Goal: Transaction & Acquisition: Purchase product/service

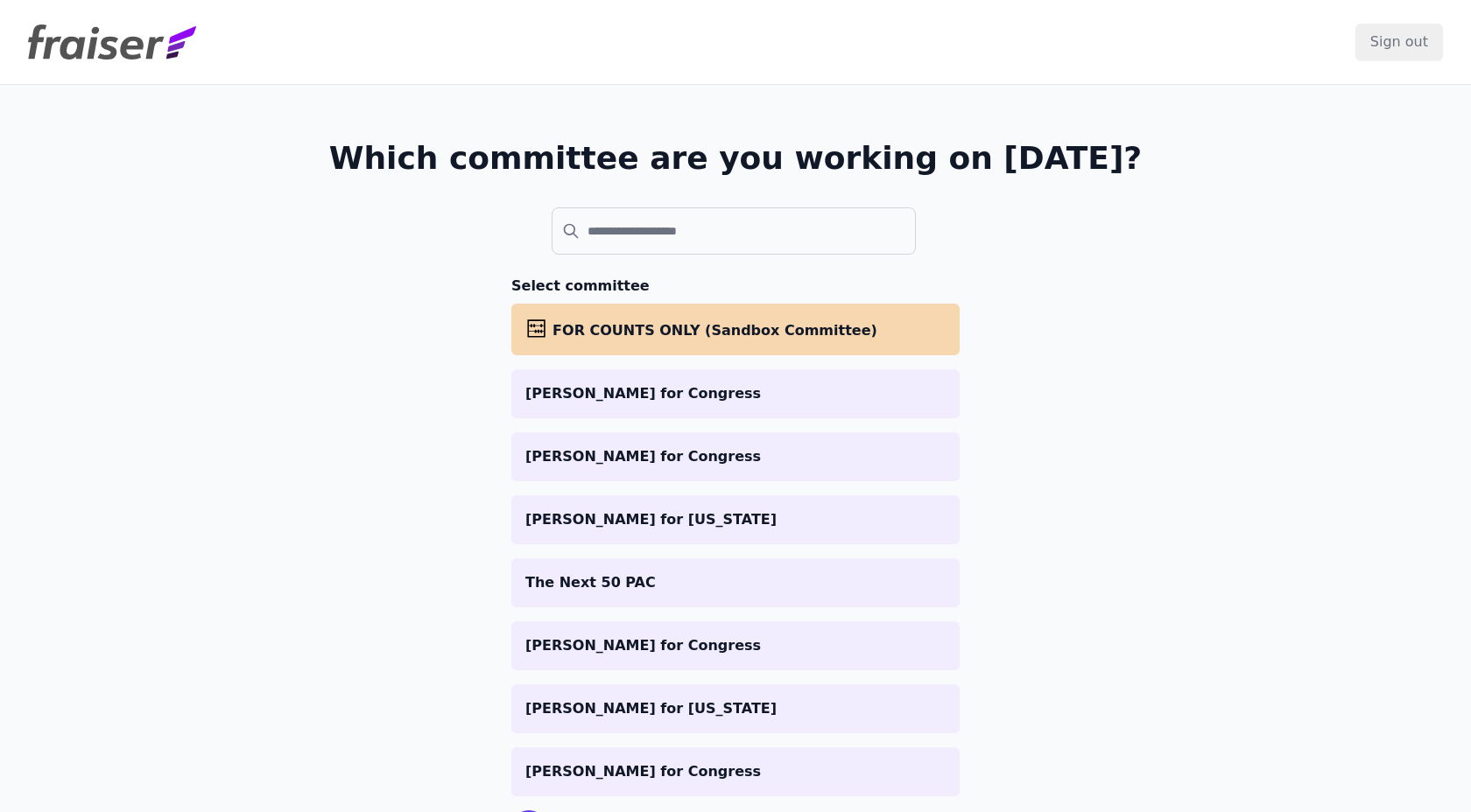
scroll to position [89, 0]
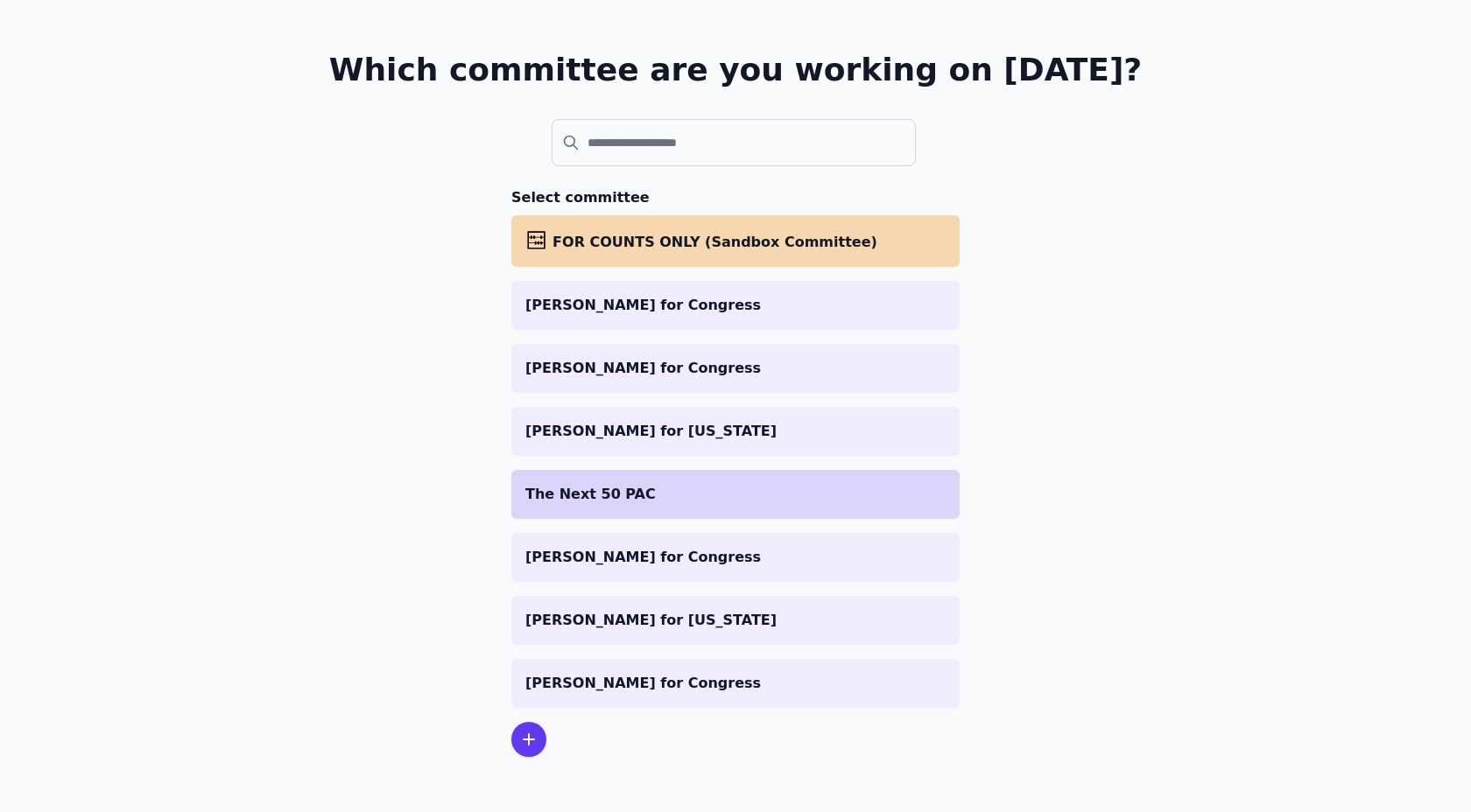
click at [630, 488] on p "The Next 50 PAC" at bounding box center [735, 495] width 420 height 21
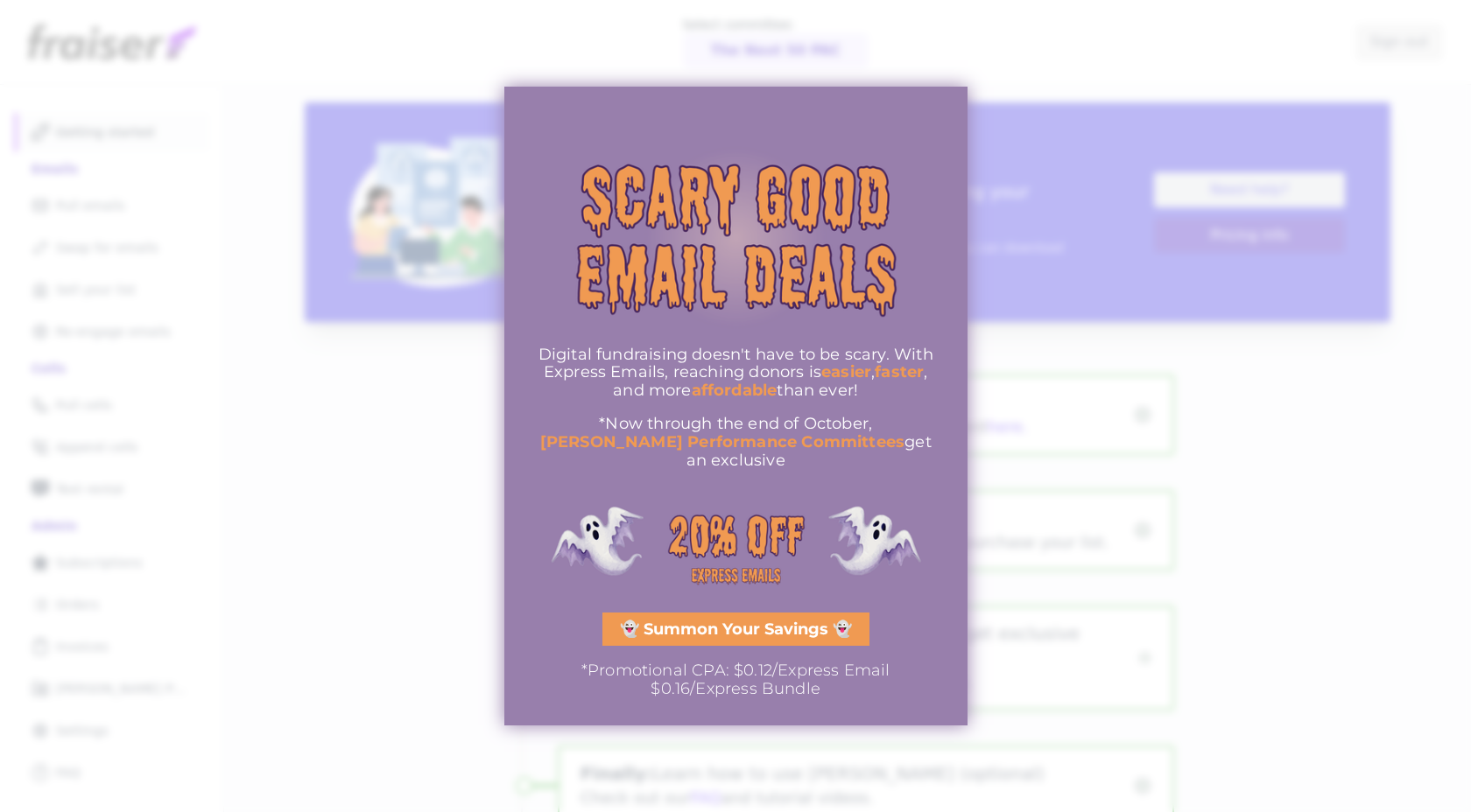
click at [341, 464] on div at bounding box center [736, 406] width 1471 height 812
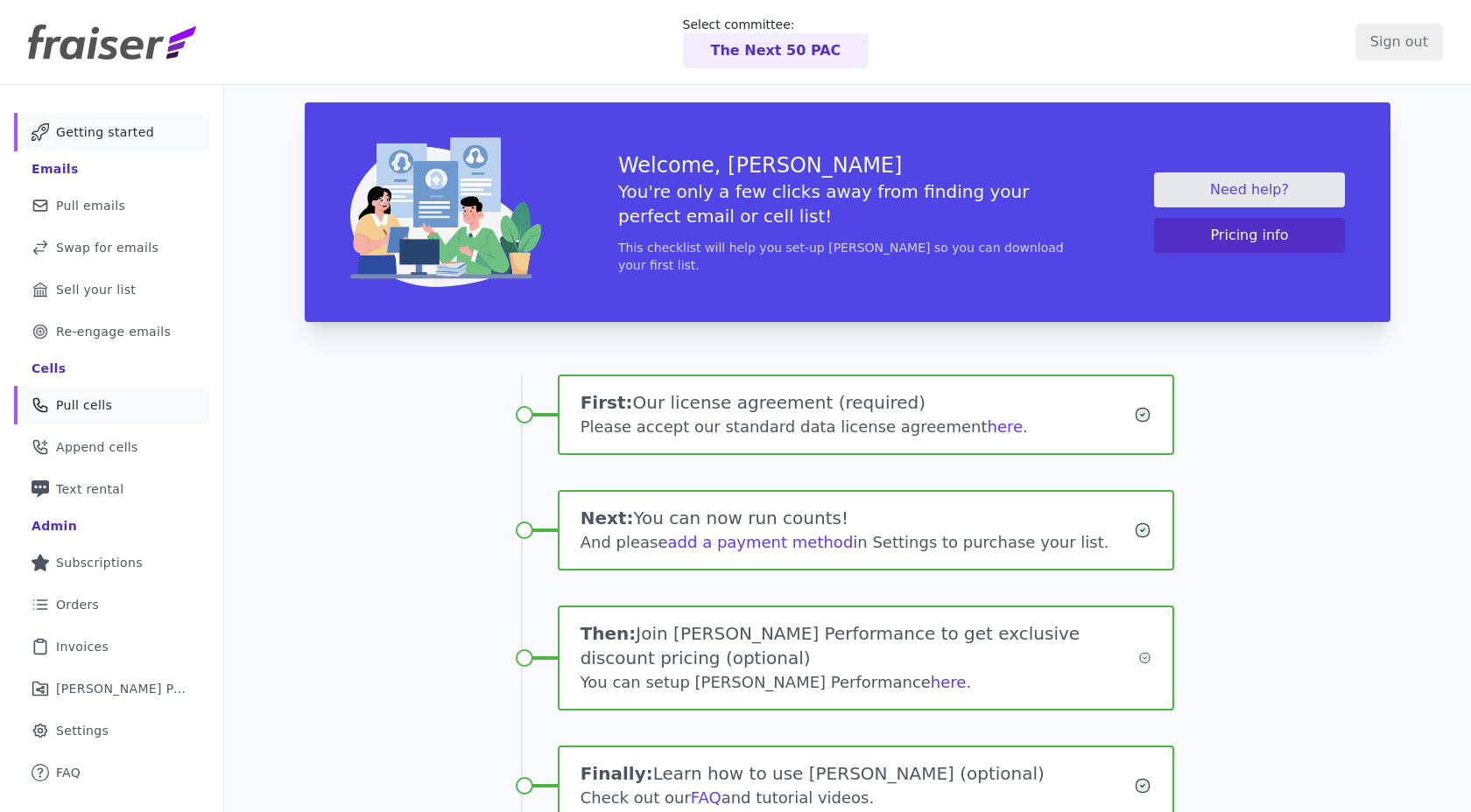
click at [114, 411] on link "Phone Icon Outline of a phone Pull cells" at bounding box center [111, 405] width 195 height 39
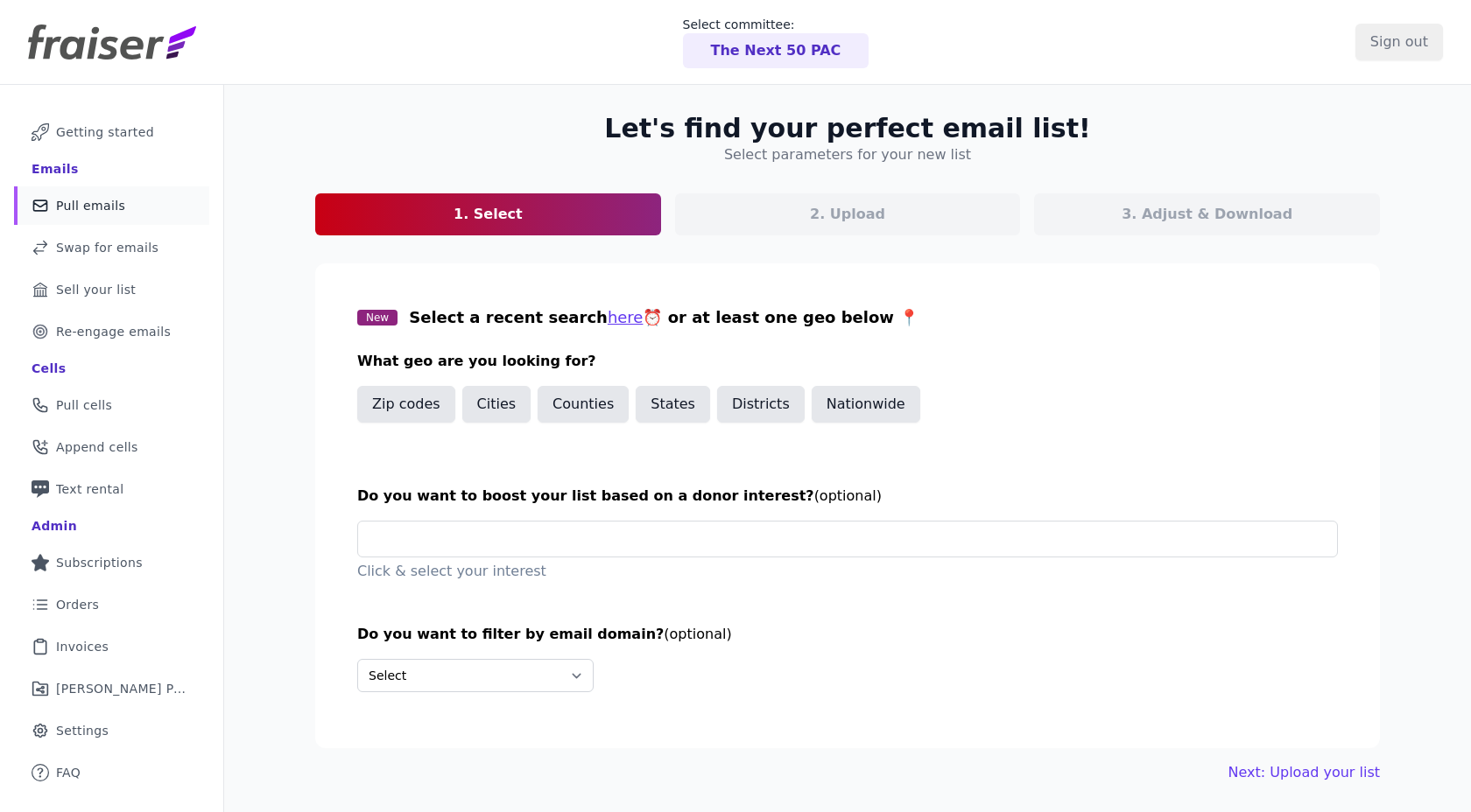
scroll to position [85, 0]
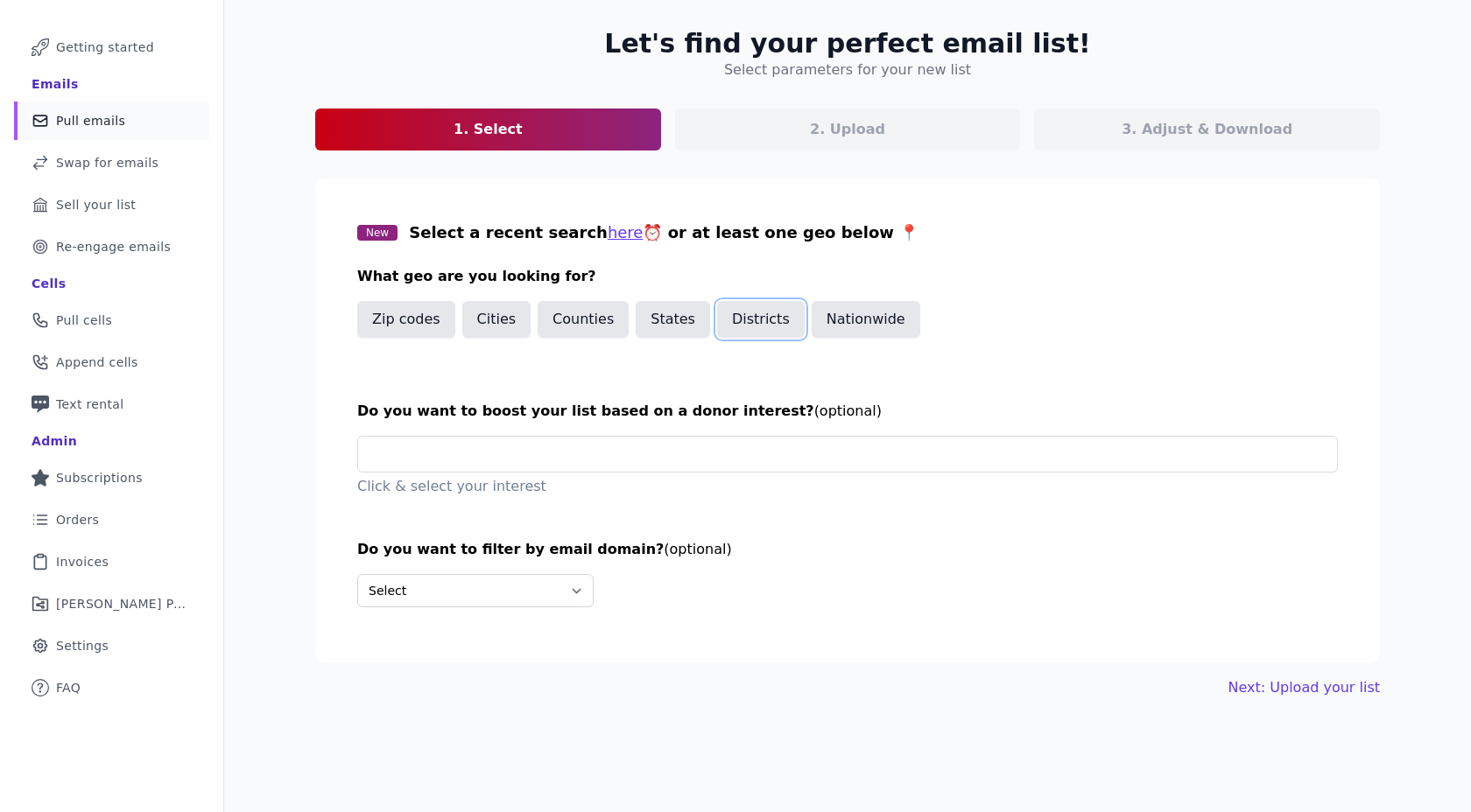
click at [736, 320] on button "Districts" at bounding box center [761, 319] width 88 height 37
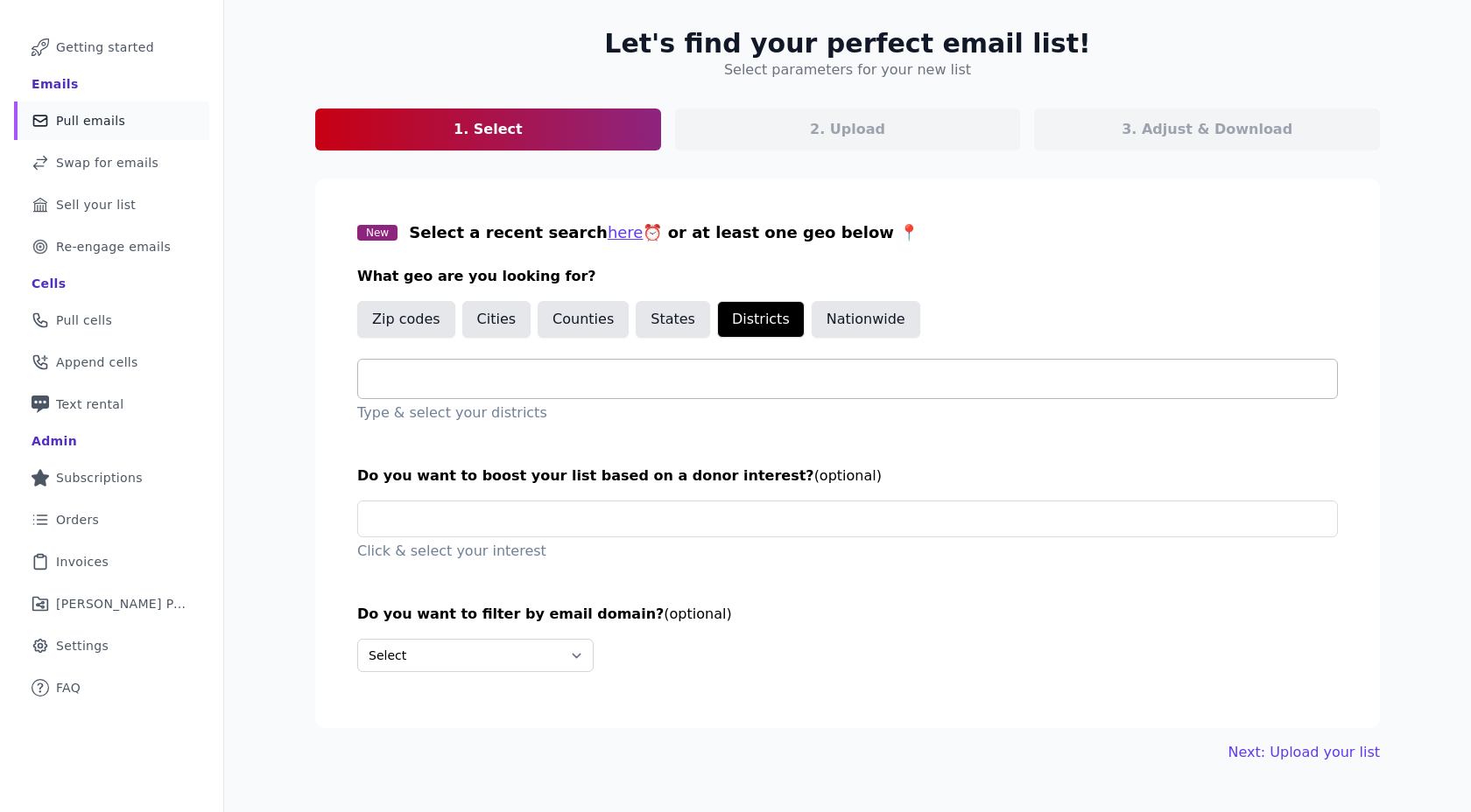
click at [541, 389] on div at bounding box center [854, 379] width 964 height 39
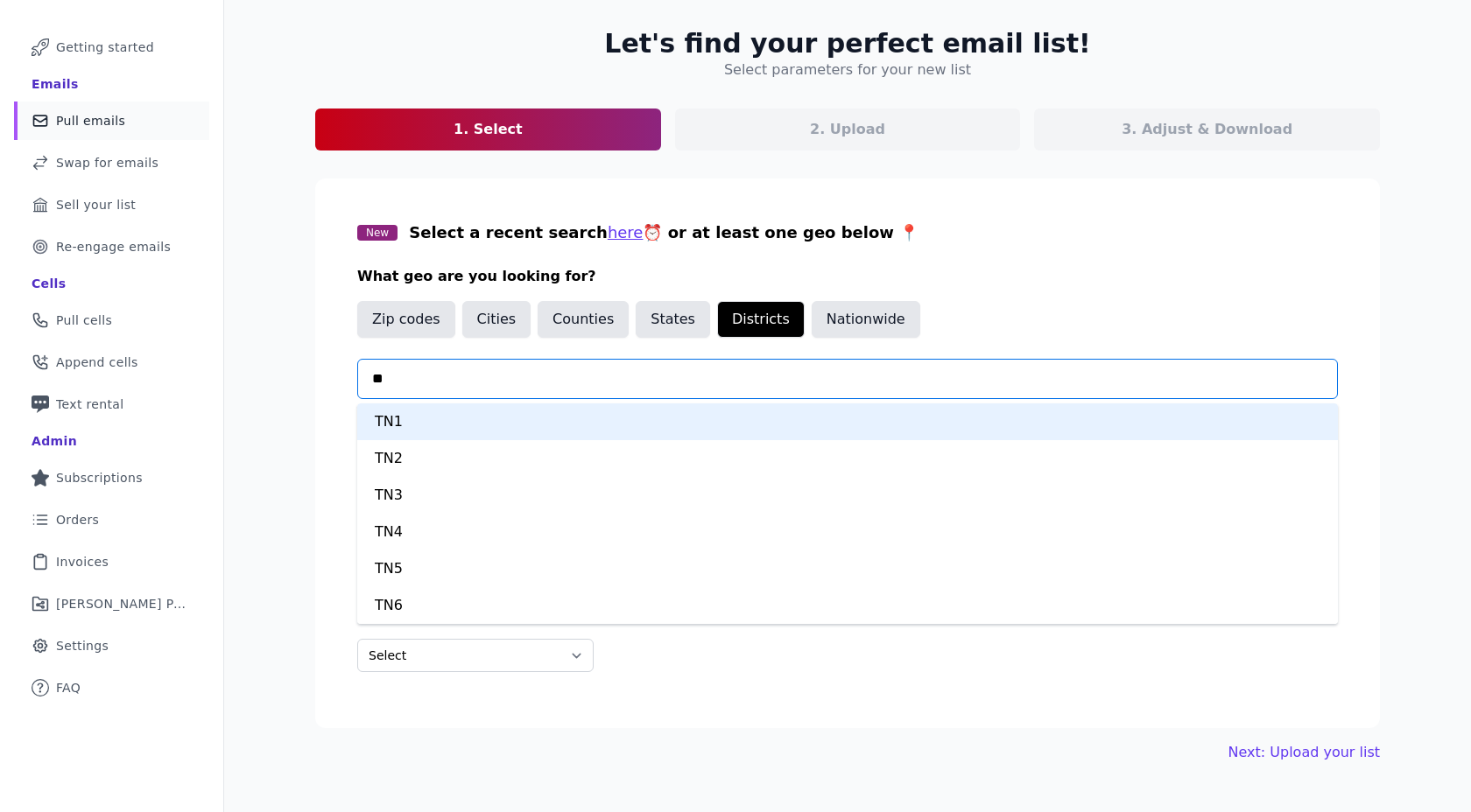
type input "***"
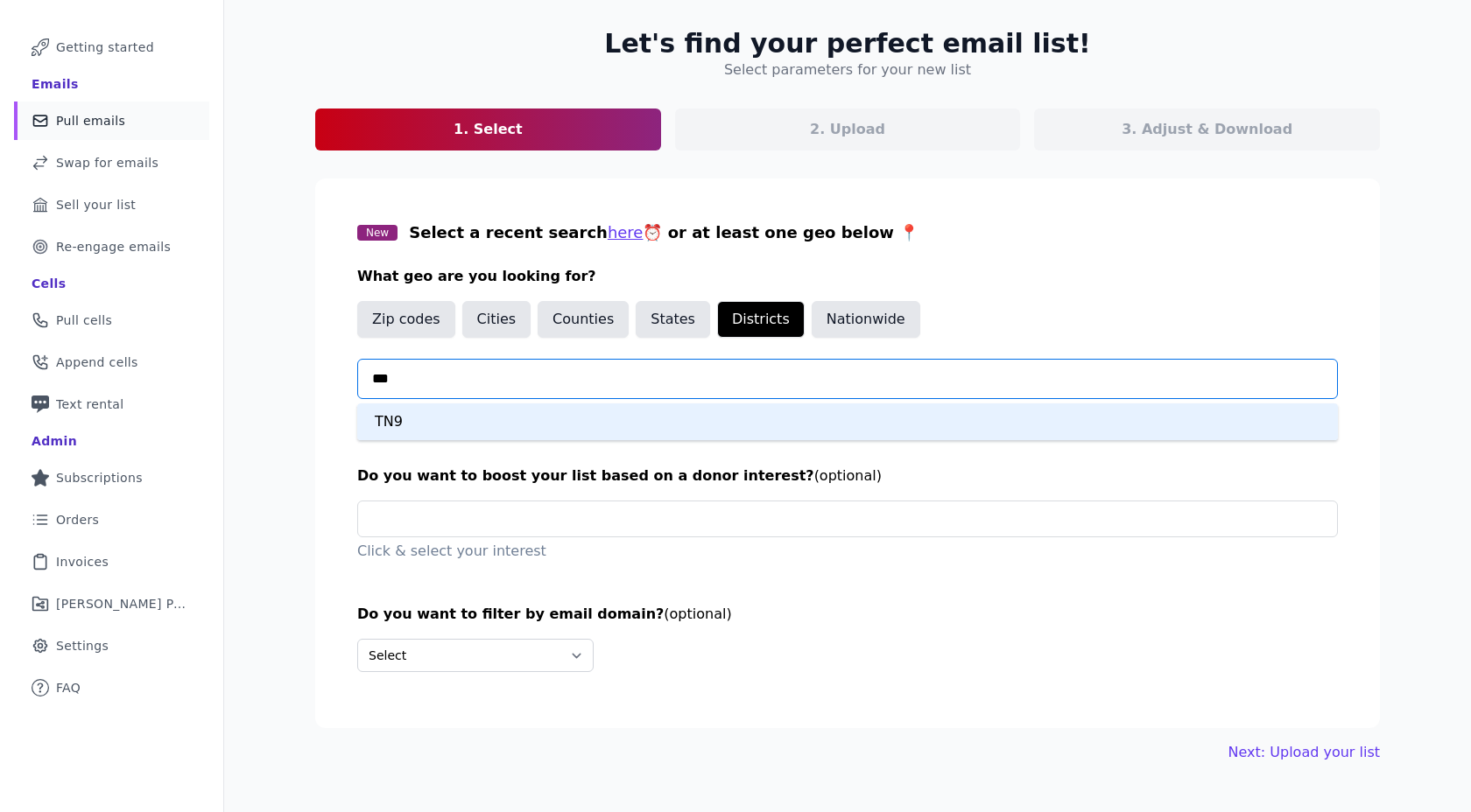
click at [410, 420] on div "TN9" at bounding box center [848, 422] width 981 height 37
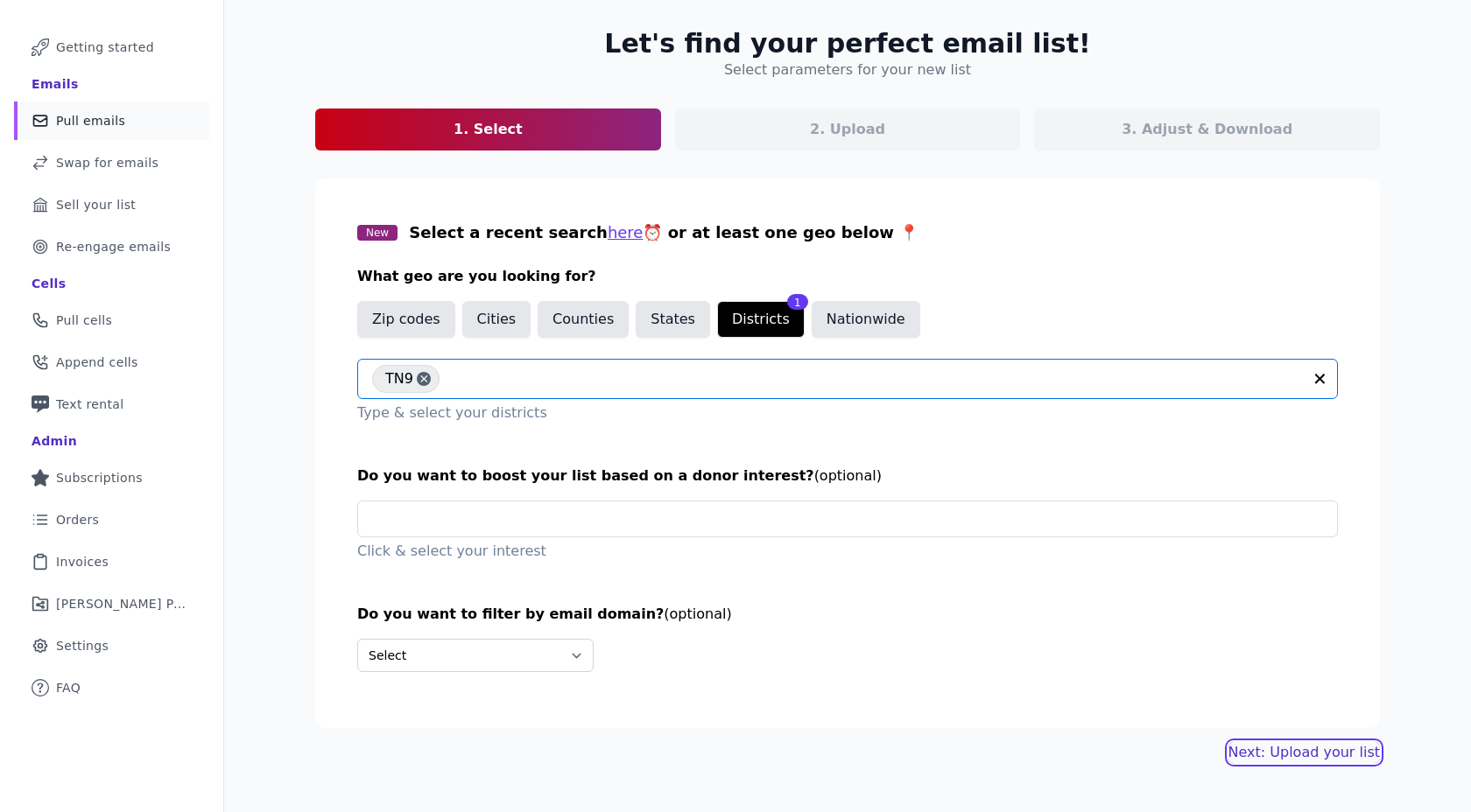
click at [1356, 749] on link "Next: Upload your list" at bounding box center [1303, 753] width 151 height 21
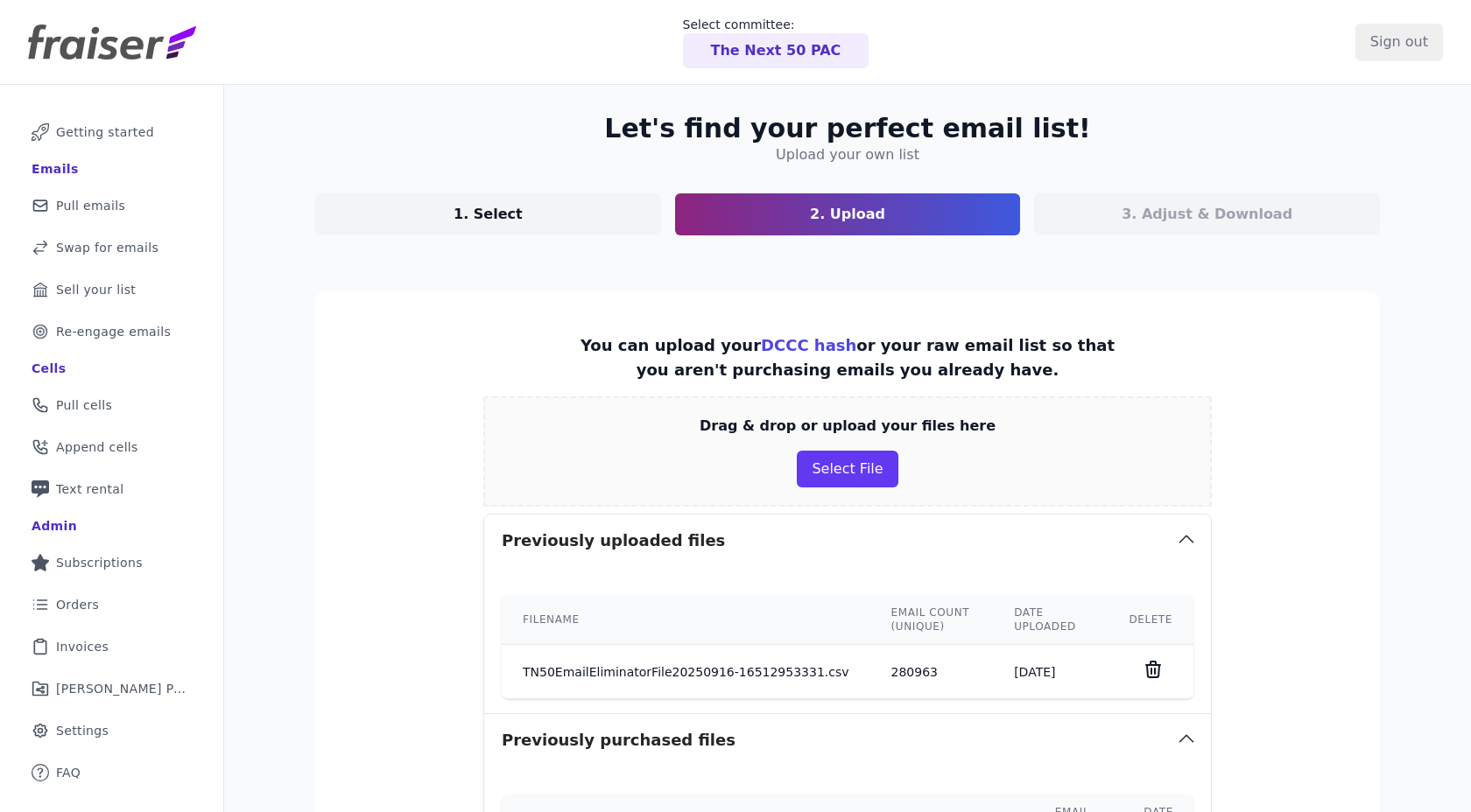
scroll to position [120, 0]
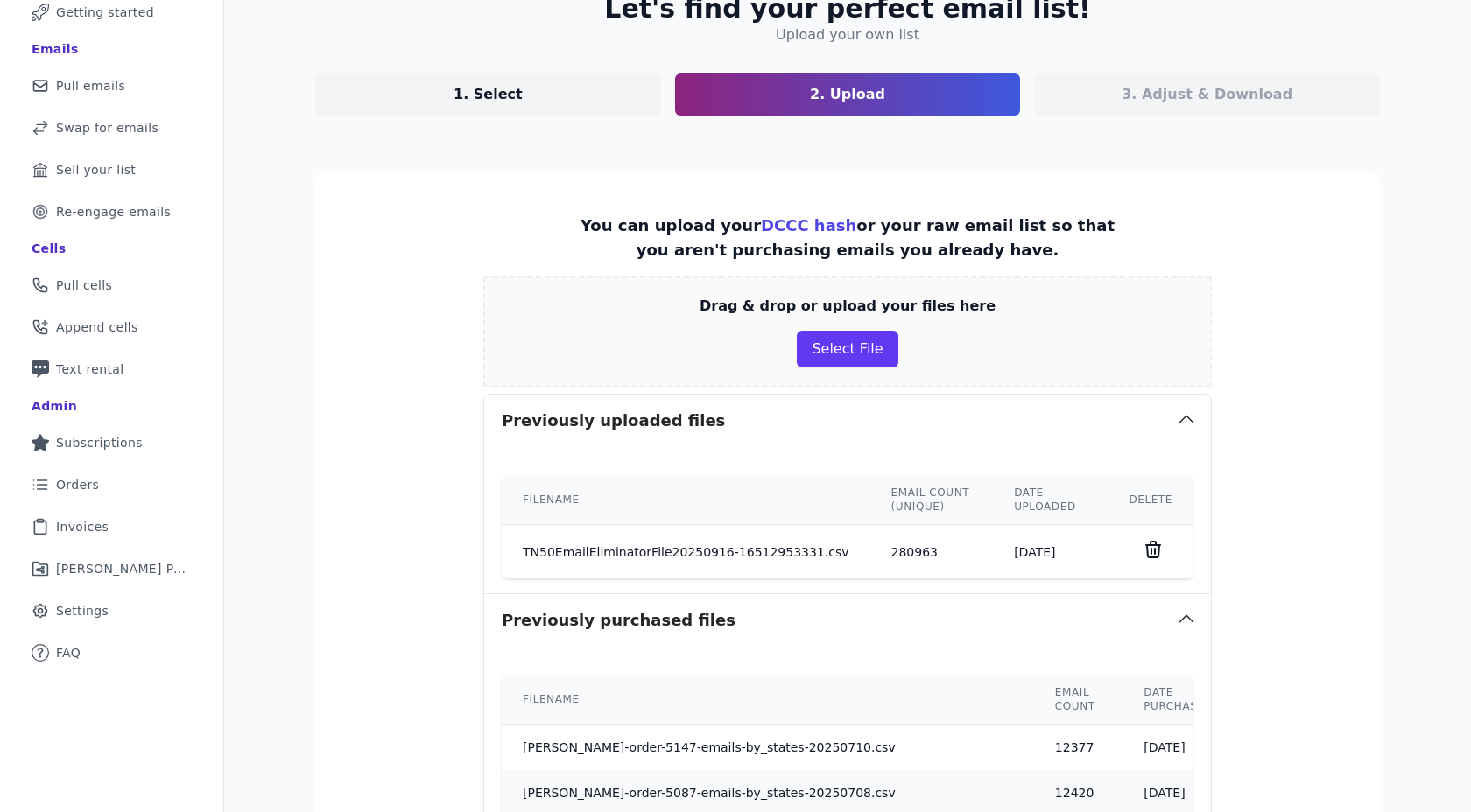
click at [1152, 539] on icon at bounding box center [1153, 550] width 21 height 21
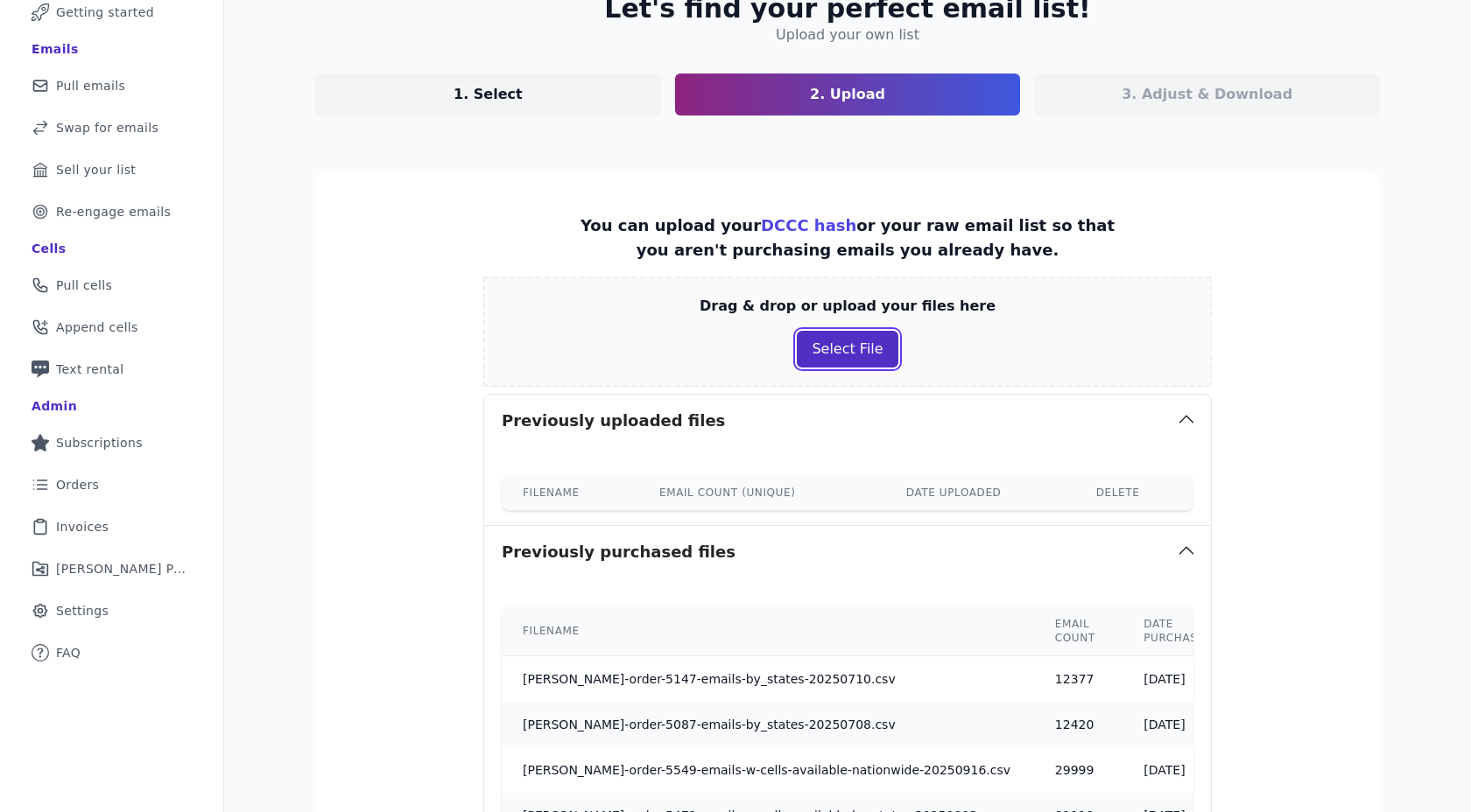
click at [842, 341] on button "Select File" at bounding box center [847, 350] width 100 height 37
click at [825, 365] on button "Select File" at bounding box center [847, 350] width 100 height 37
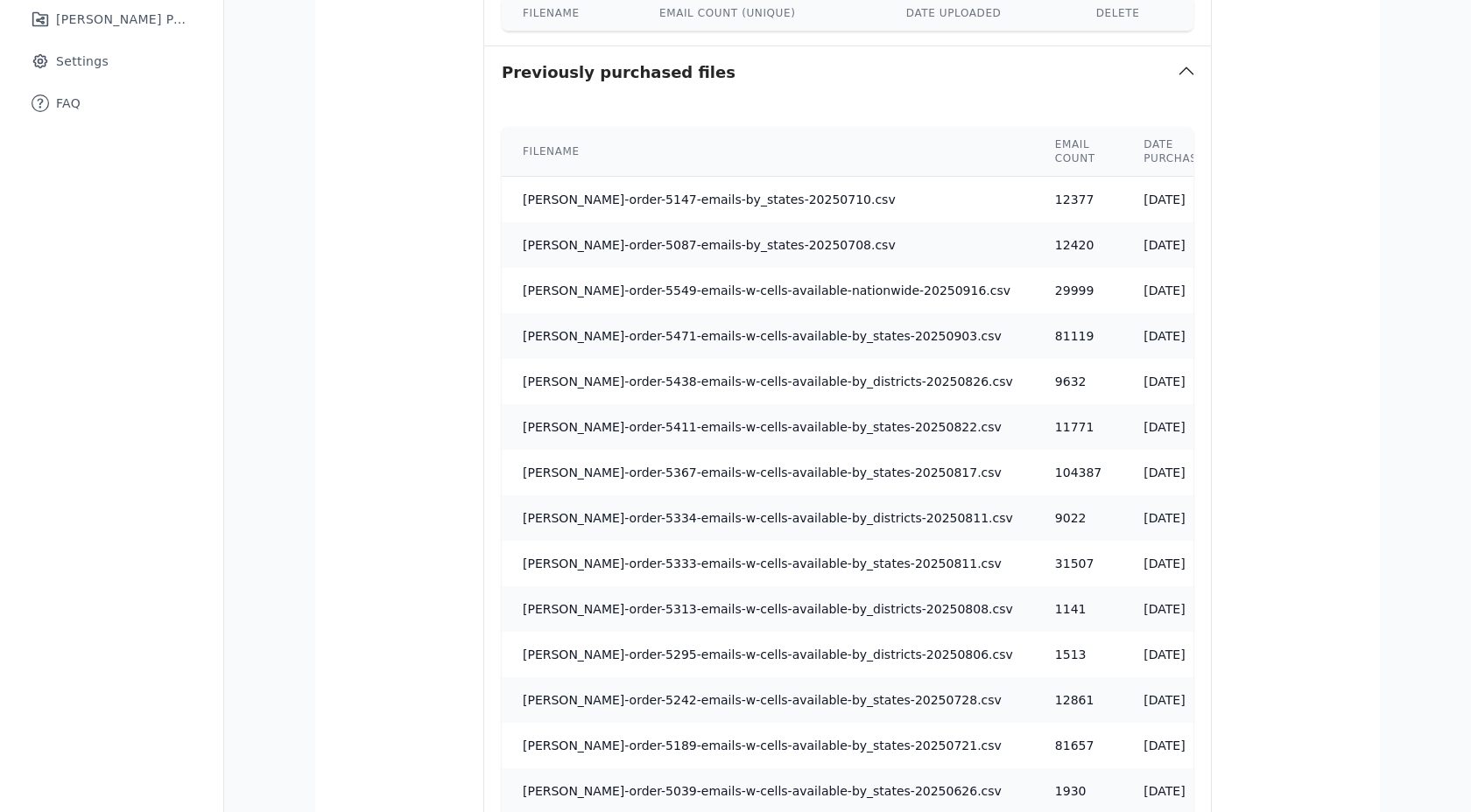
scroll to position [936, 0]
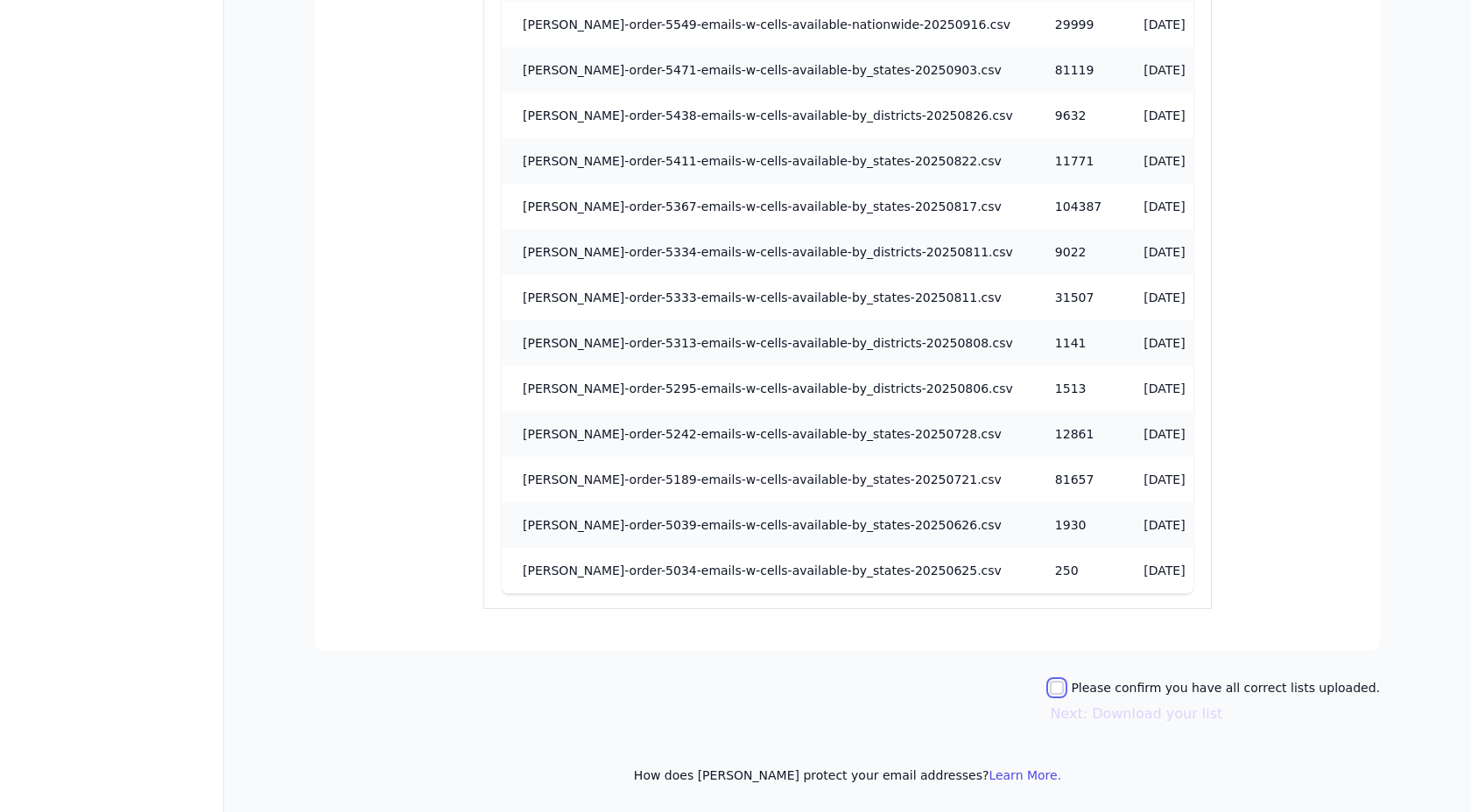
click at [1064, 685] on input "Please confirm you have all correct lists uploaded." at bounding box center [1057, 687] width 14 height 14
checkbox input "true"
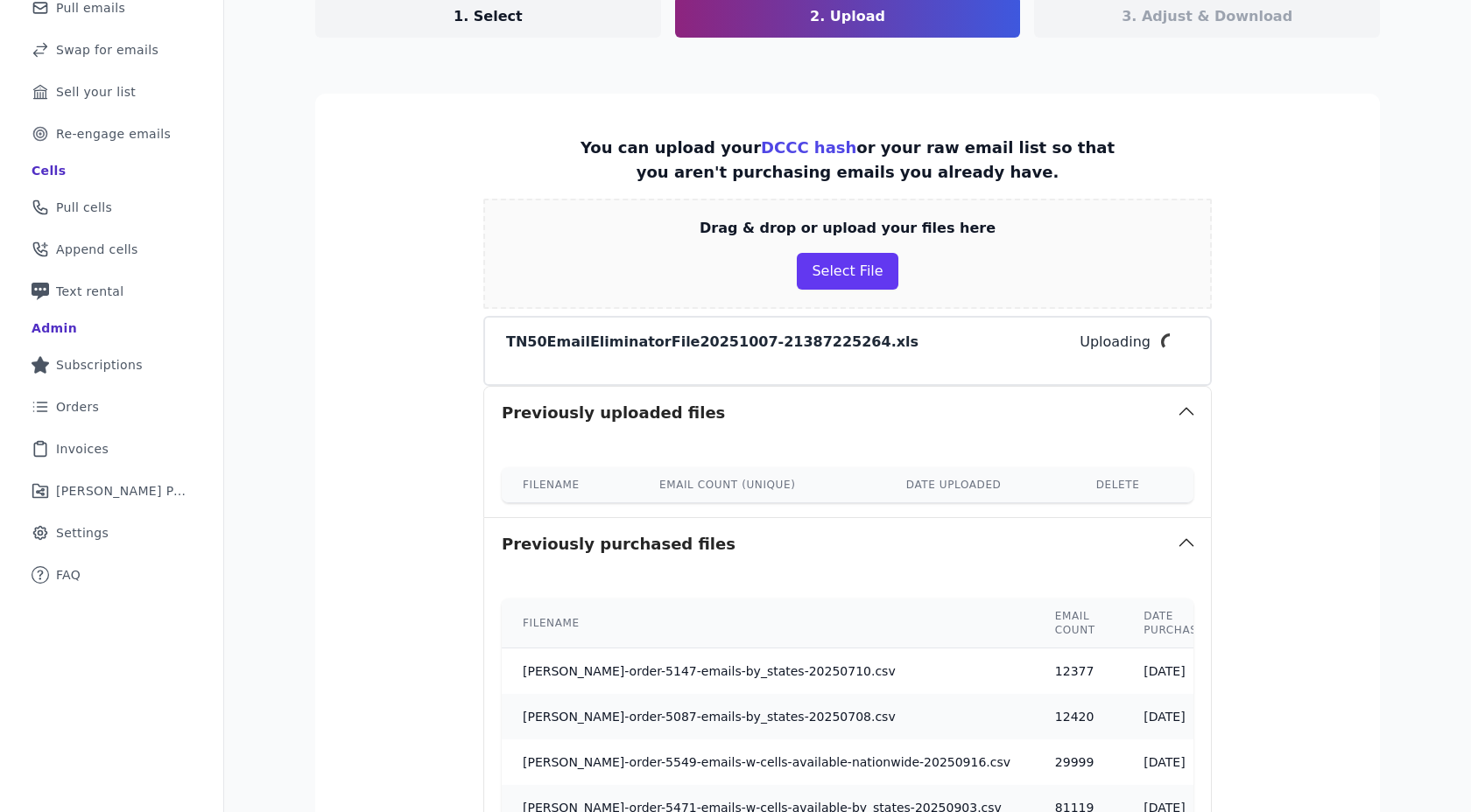
scroll to position [0, 0]
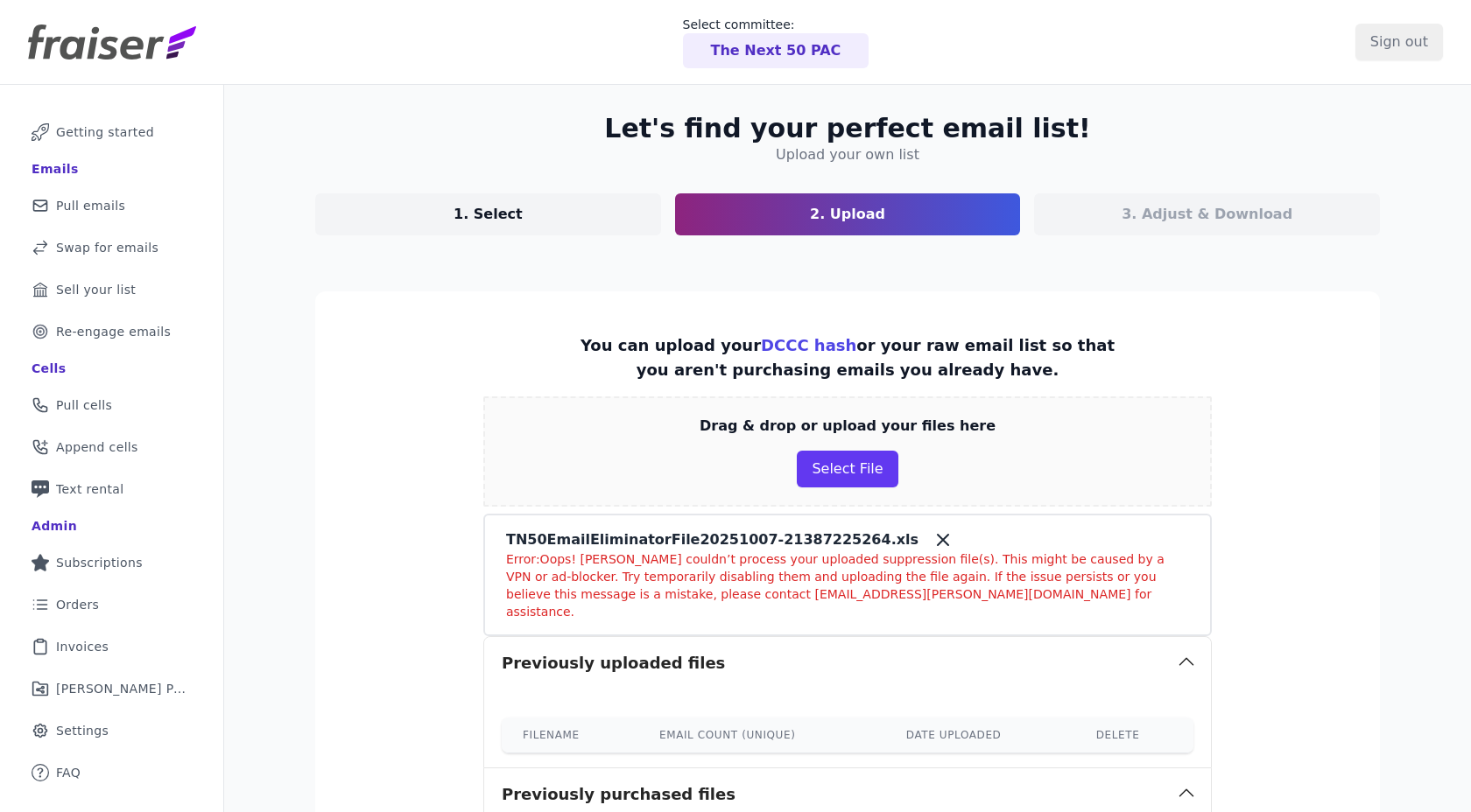
click at [932, 536] on icon at bounding box center [943, 540] width 21 height 21
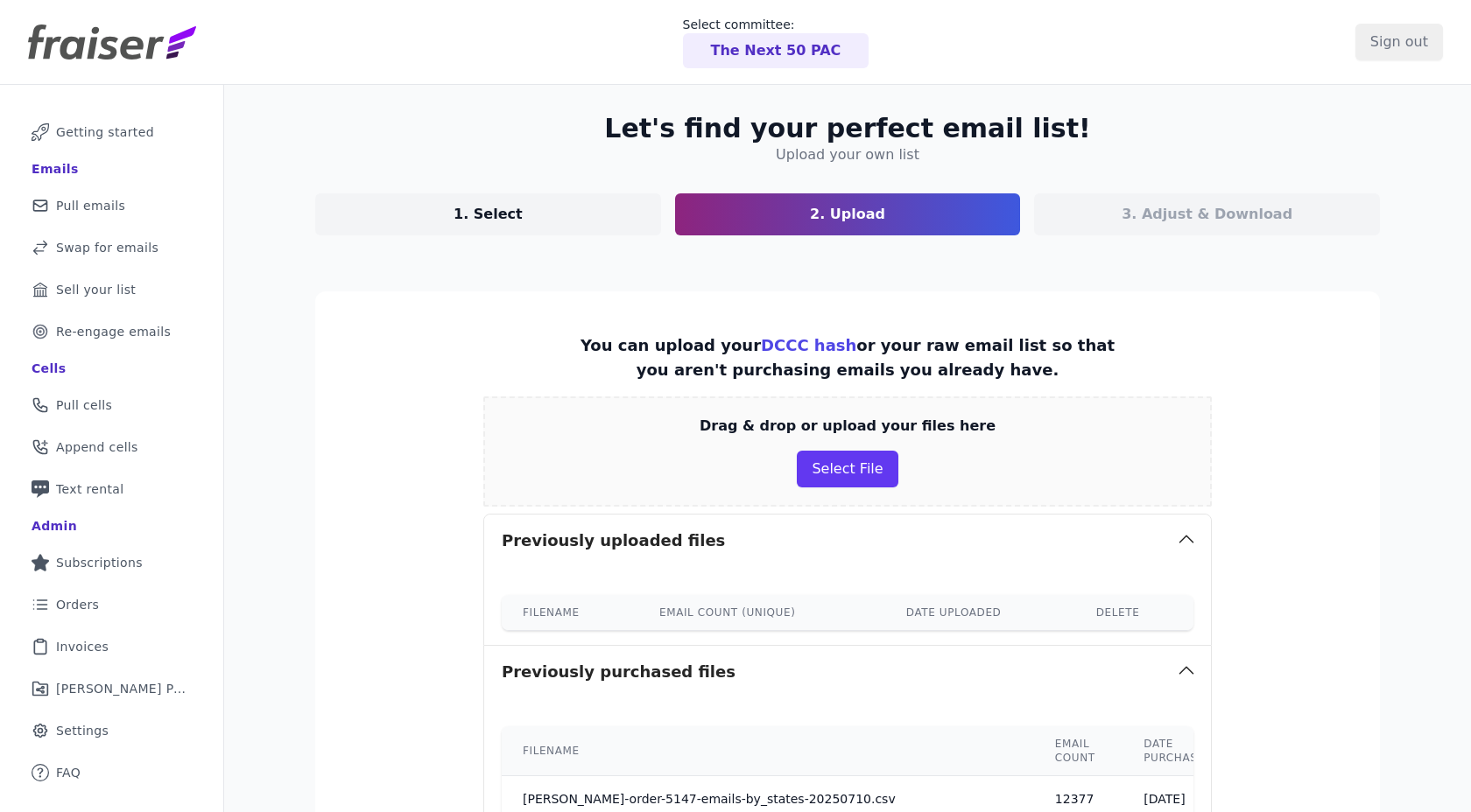
click at [840, 475] on button "Select File" at bounding box center [847, 469] width 100 height 37
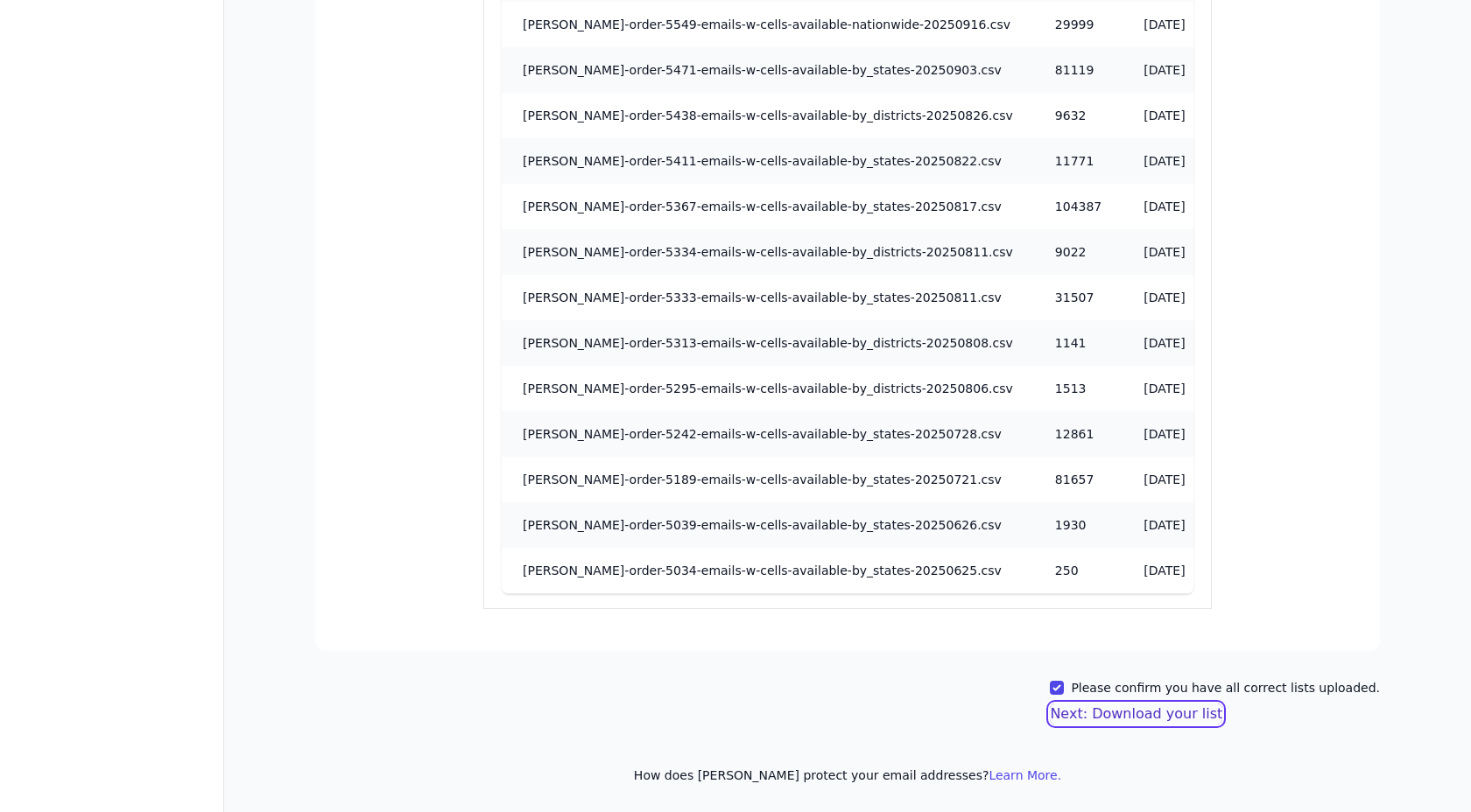
click at [1120, 713] on button "Next: Download your list" at bounding box center [1136, 715] width 172 height 21
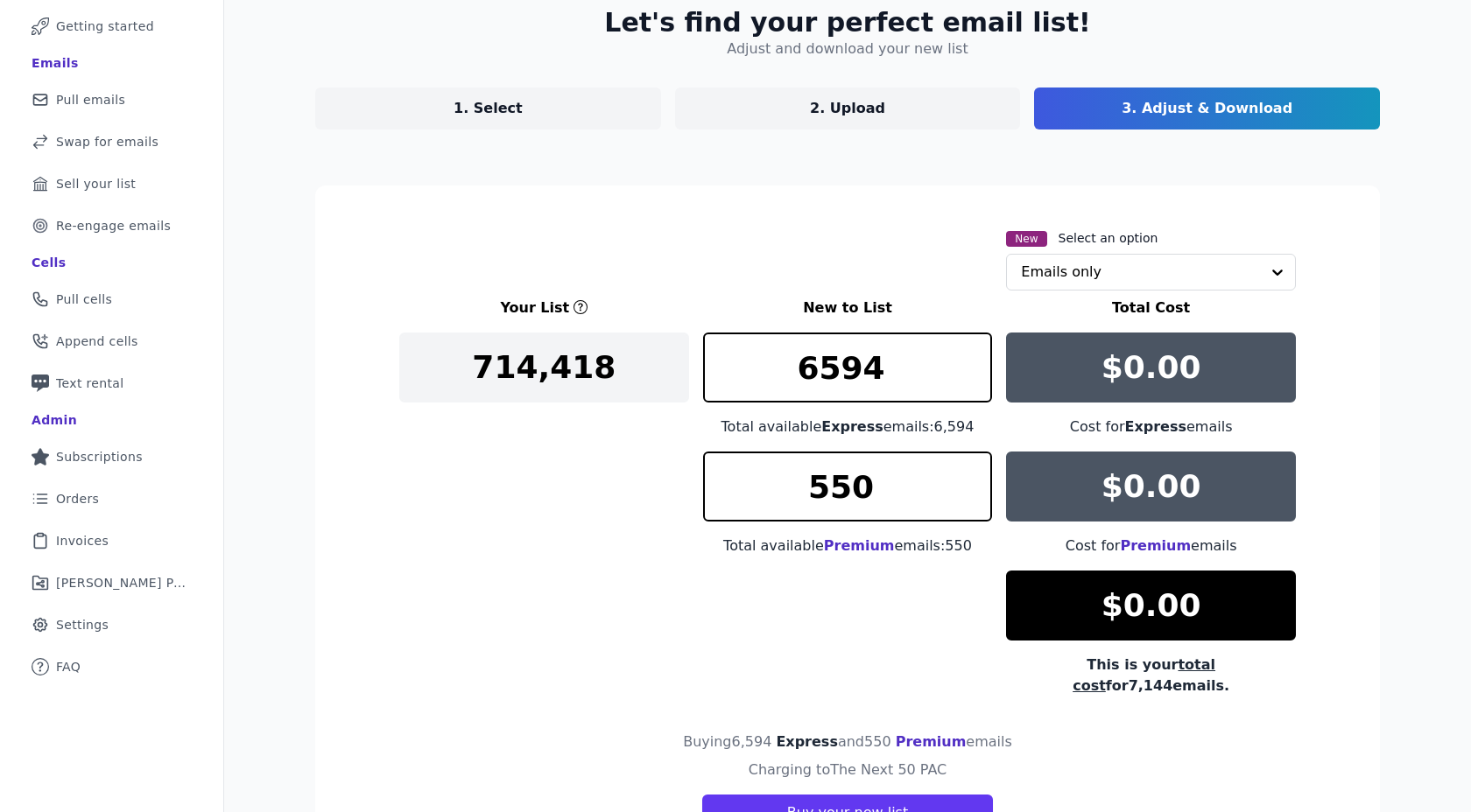
scroll to position [175, 0]
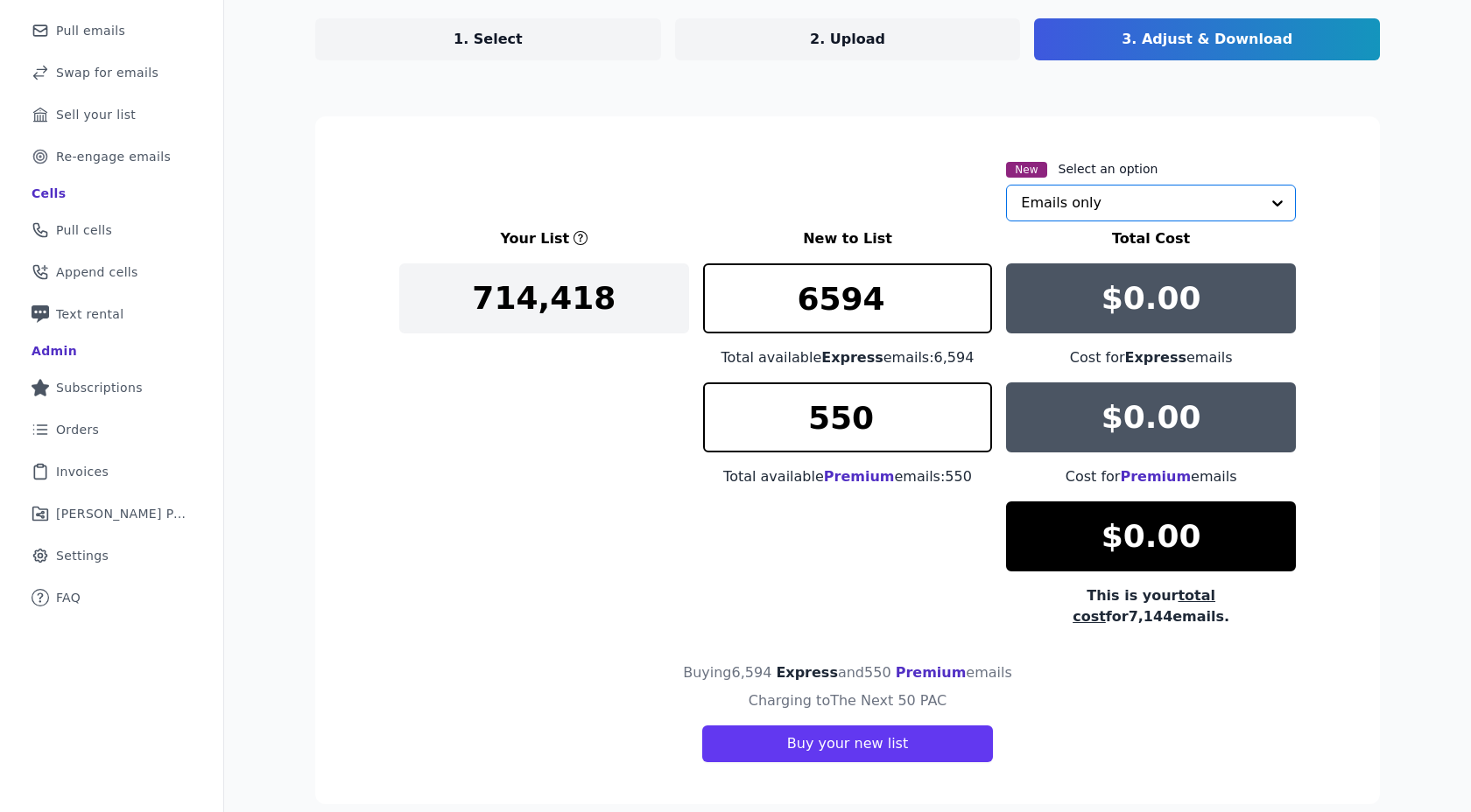
click at [1101, 186] on input "text" at bounding box center [1140, 203] width 239 height 35
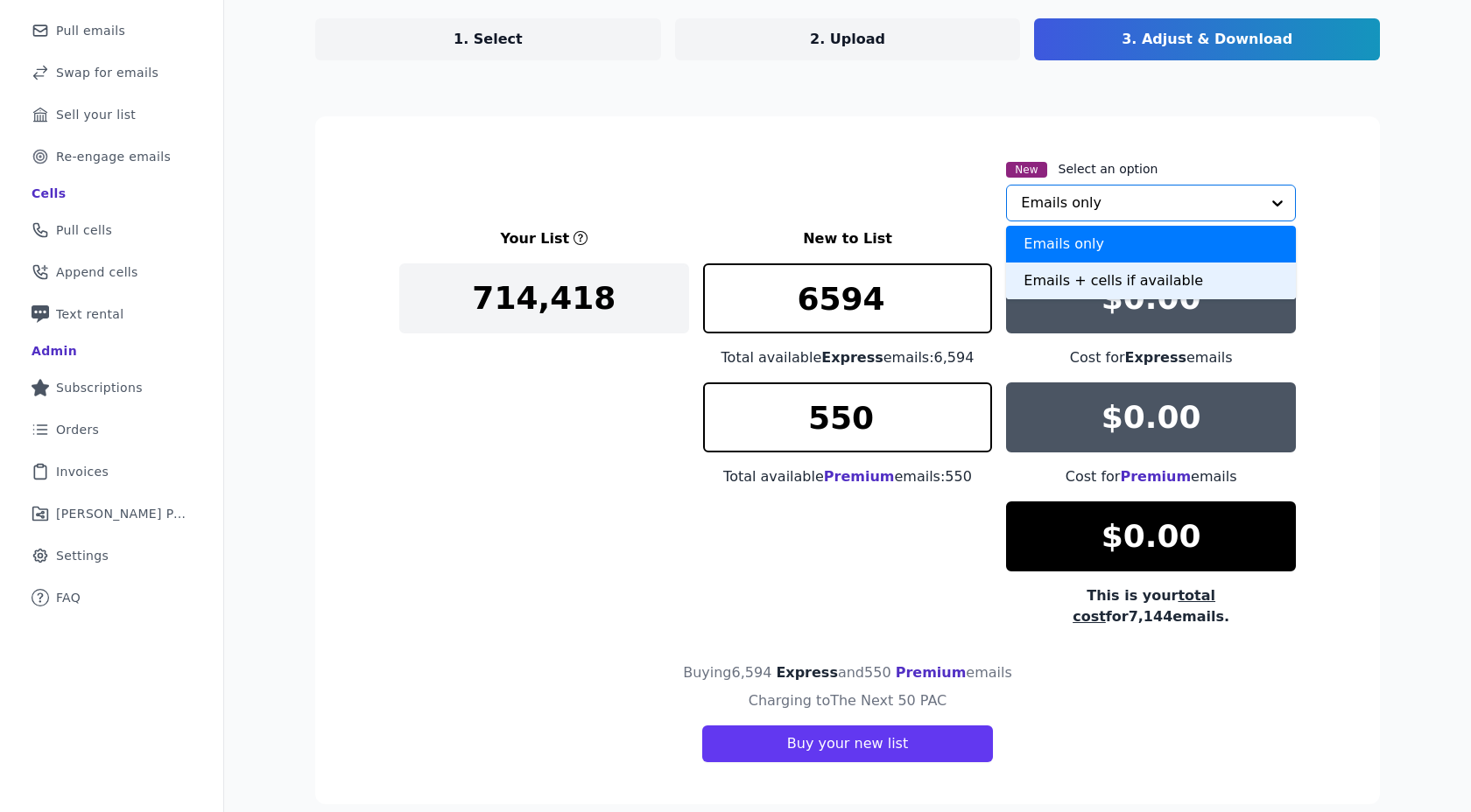
click at [1060, 284] on div "Emails + cells if available" at bounding box center [1150, 281] width 289 height 37
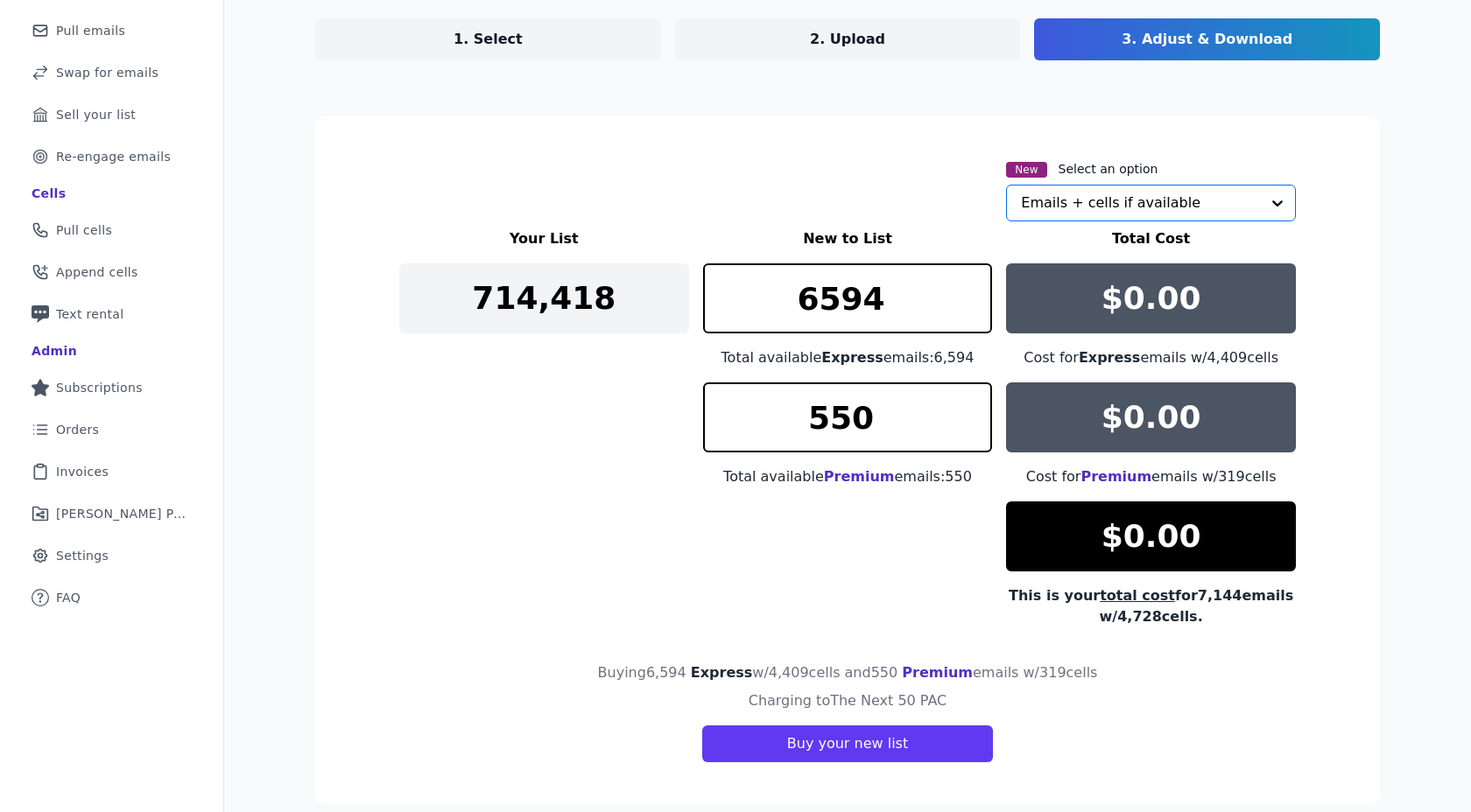
click at [830, 222] on section "New Select an option Option Emails + cells if available, selected. Select is fo…" at bounding box center [848, 461] width 1065 height 687
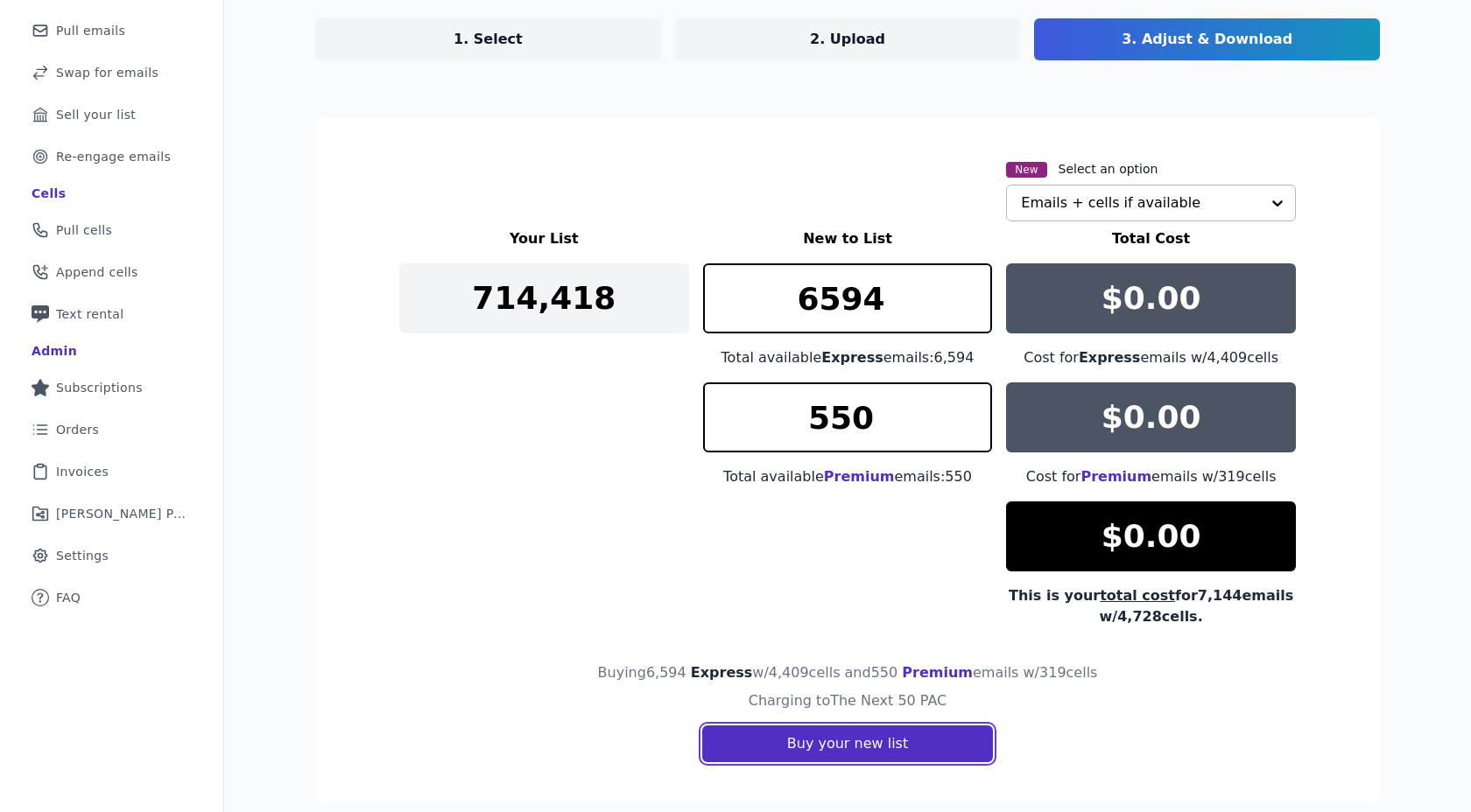
click at [803, 745] on button "Buy your new list" at bounding box center [848, 744] width 290 height 37
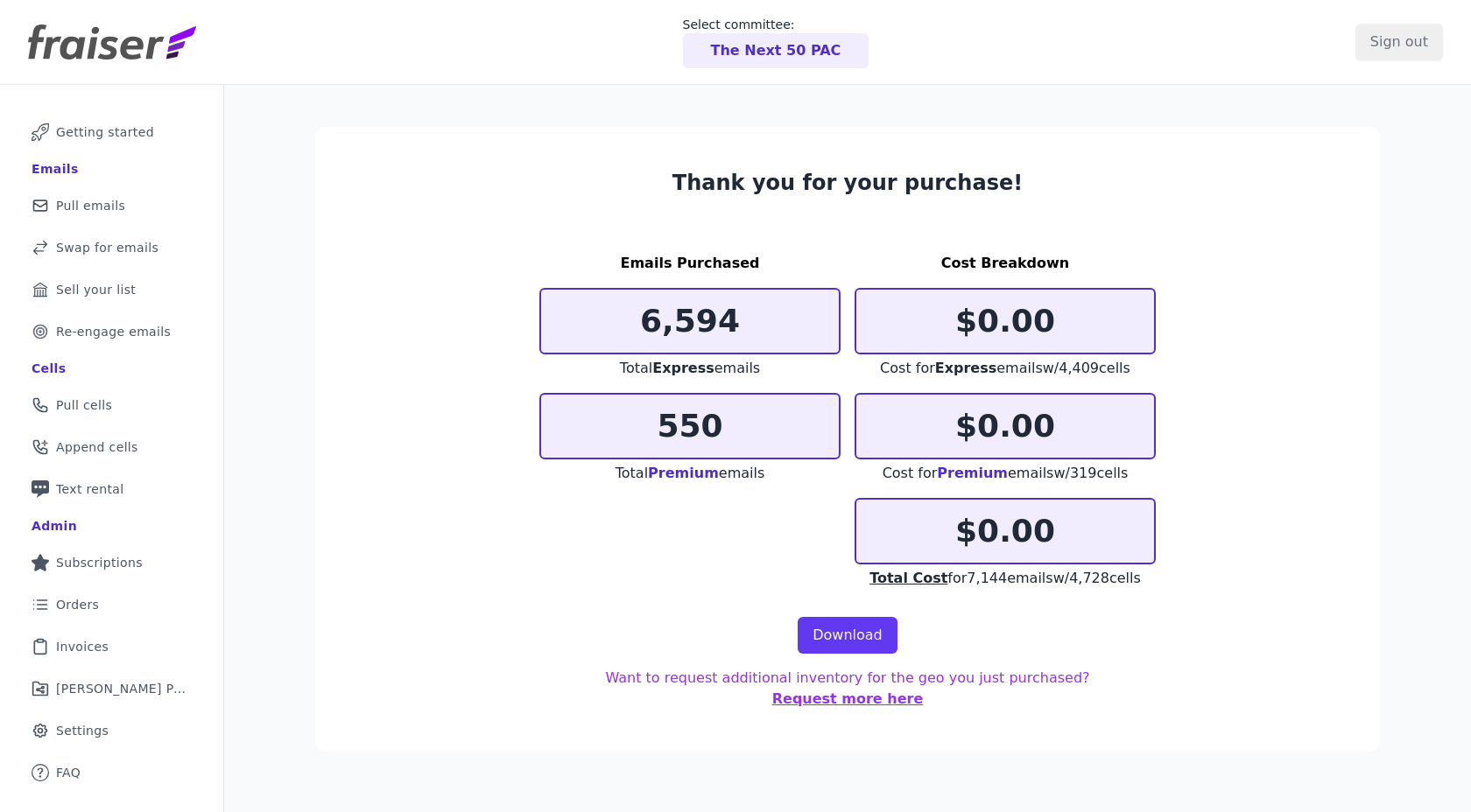
scroll to position [27, 0]
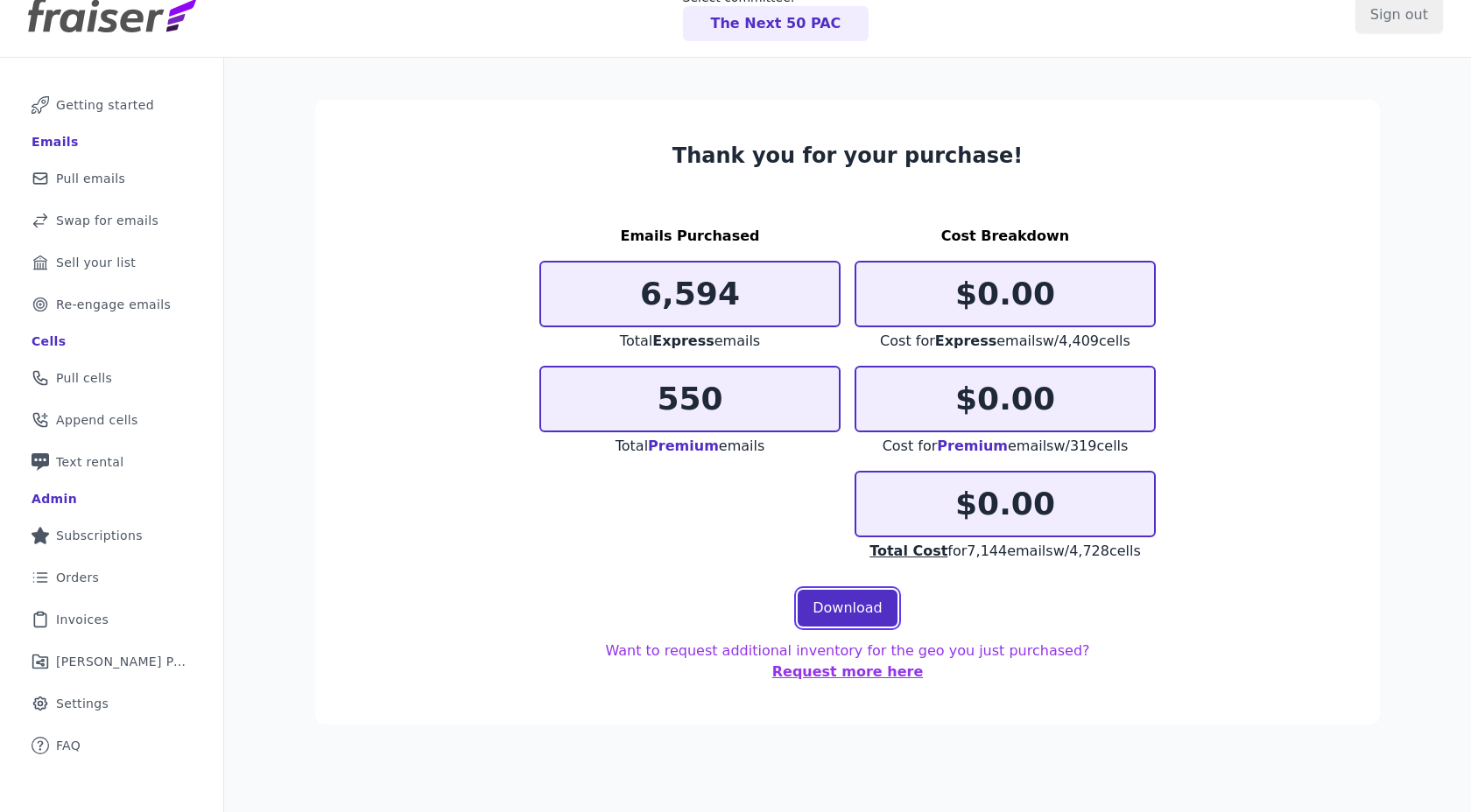
click at [809, 607] on link "Download" at bounding box center [848, 609] width 99 height 37
